Goal: Navigation & Orientation: Understand site structure

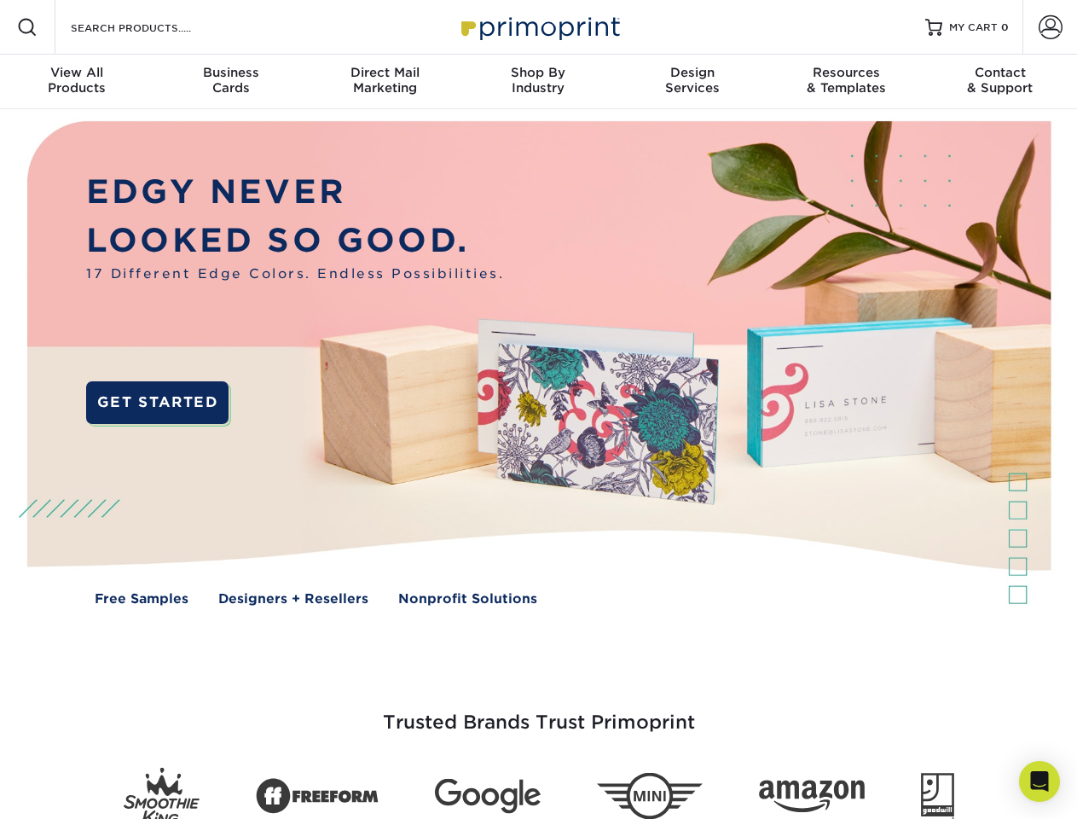
click at [538, 409] on img at bounding box center [538, 375] width 1066 height 533
click at [27, 27] on span at bounding box center [27, 27] width 20 height 20
click at [1050, 27] on span at bounding box center [1051, 27] width 24 height 24
click at [77, 82] on div "View All Products" at bounding box center [77, 80] width 154 height 31
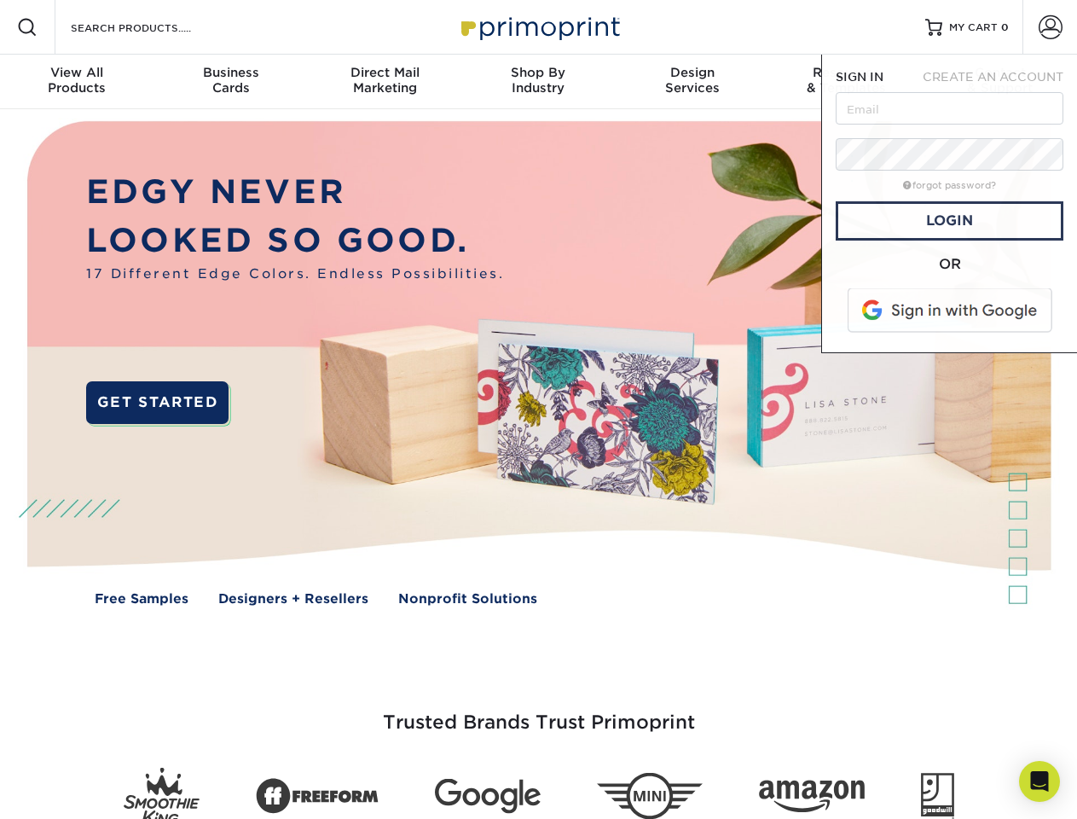
click at [230, 82] on div "Business Cards" at bounding box center [231, 80] width 154 height 31
click at [385, 82] on div "Direct Mail Marketing" at bounding box center [385, 80] width 154 height 31
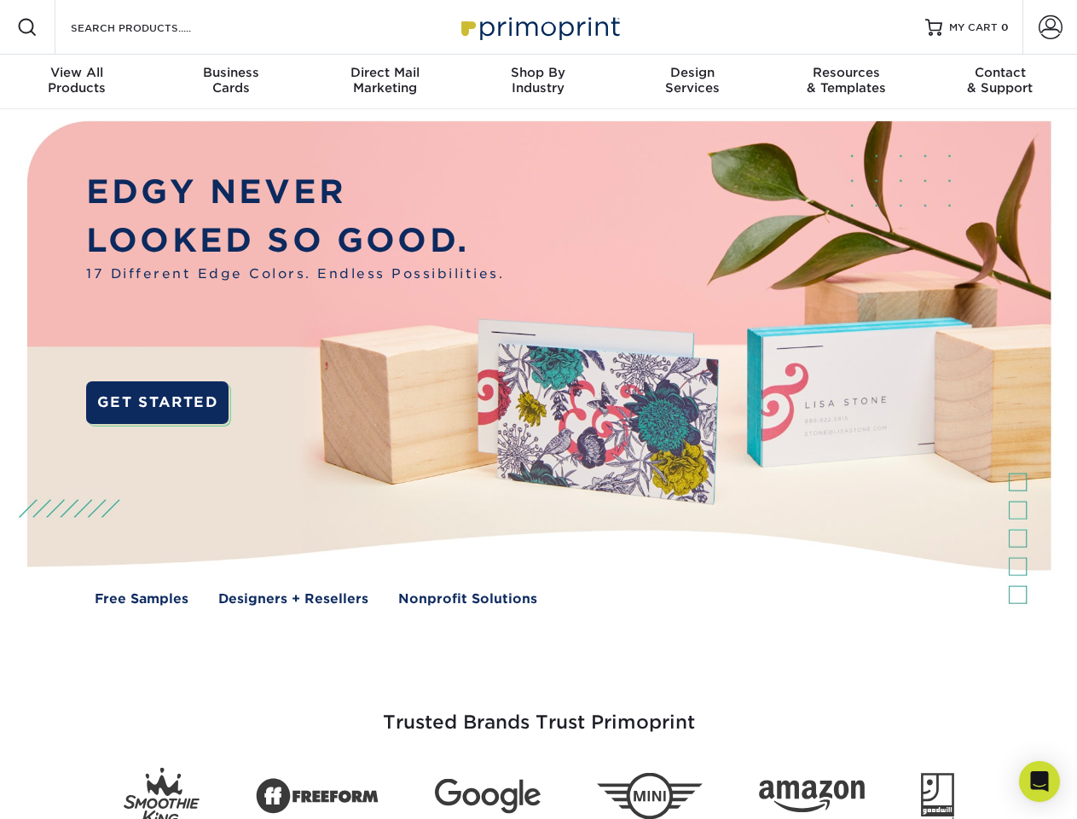
click at [538, 82] on div "Shop By Industry" at bounding box center [538, 80] width 154 height 31
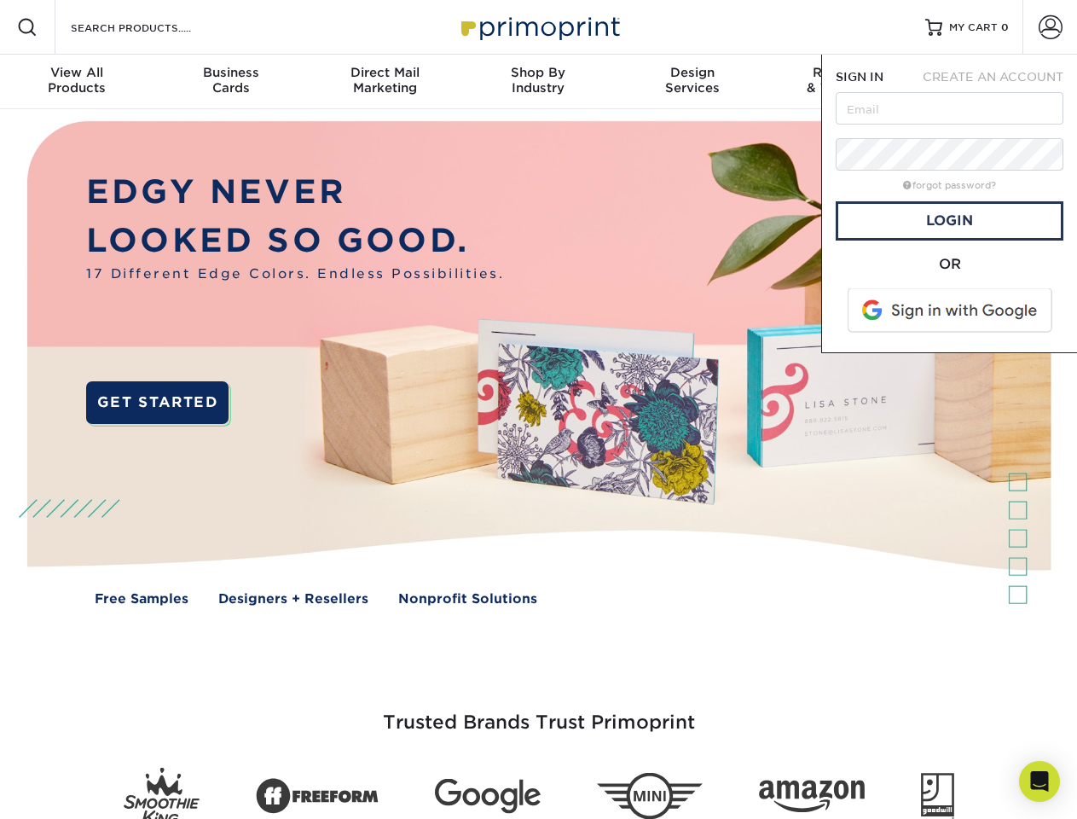
click at [692, 82] on div "Design Services" at bounding box center [693, 80] width 154 height 31
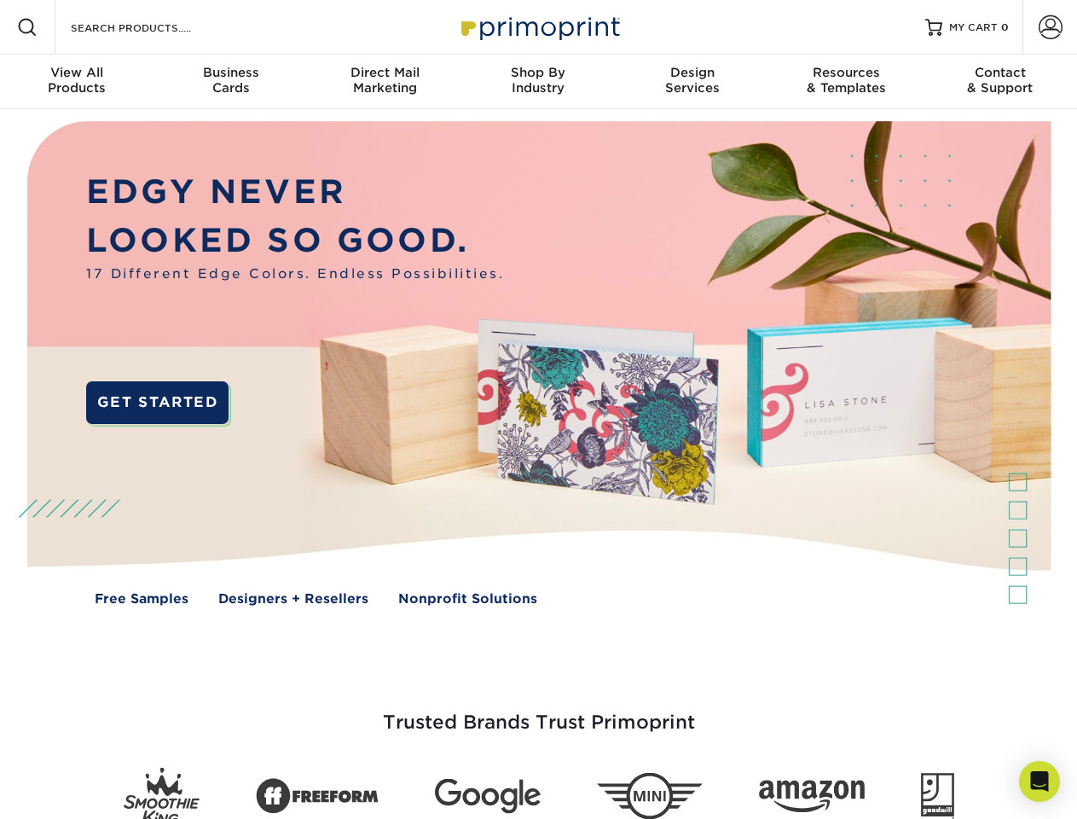
click at [846, 82] on span "SIGN IN" at bounding box center [860, 77] width 48 height 14
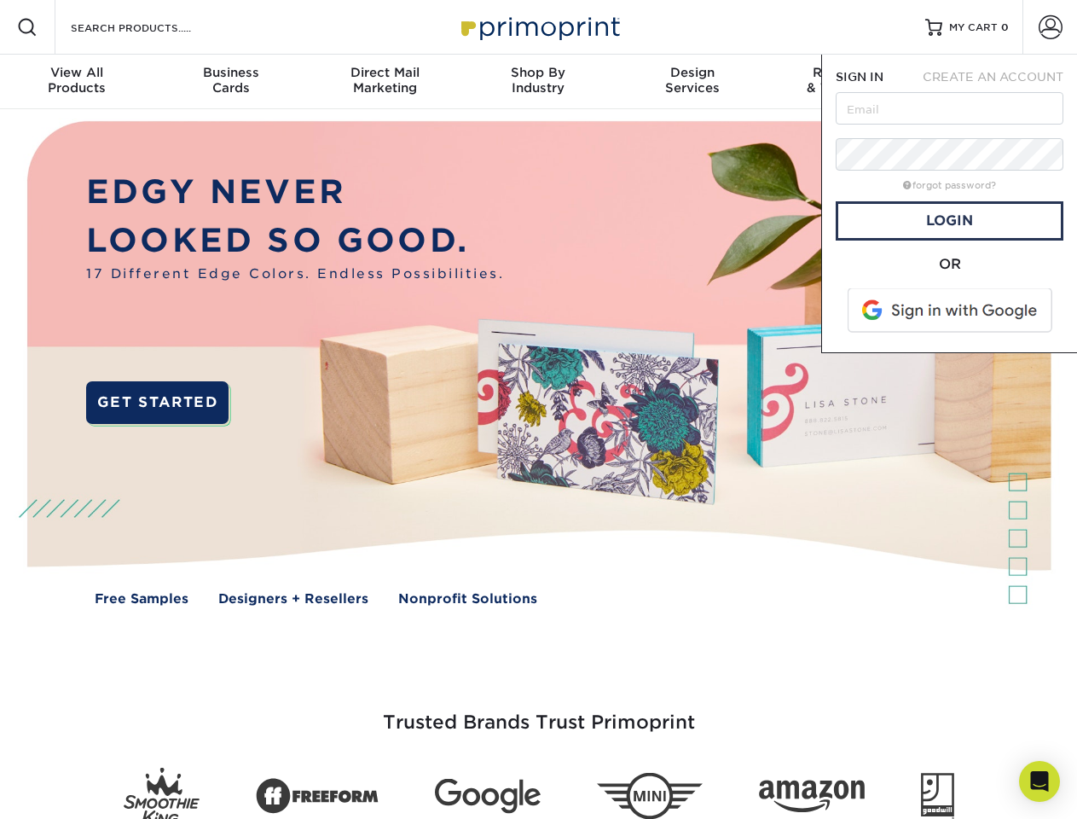
click at [1000, 82] on div "Contact & Support" at bounding box center [1001, 80] width 154 height 31
